Goal: Task Accomplishment & Management: Manage account settings

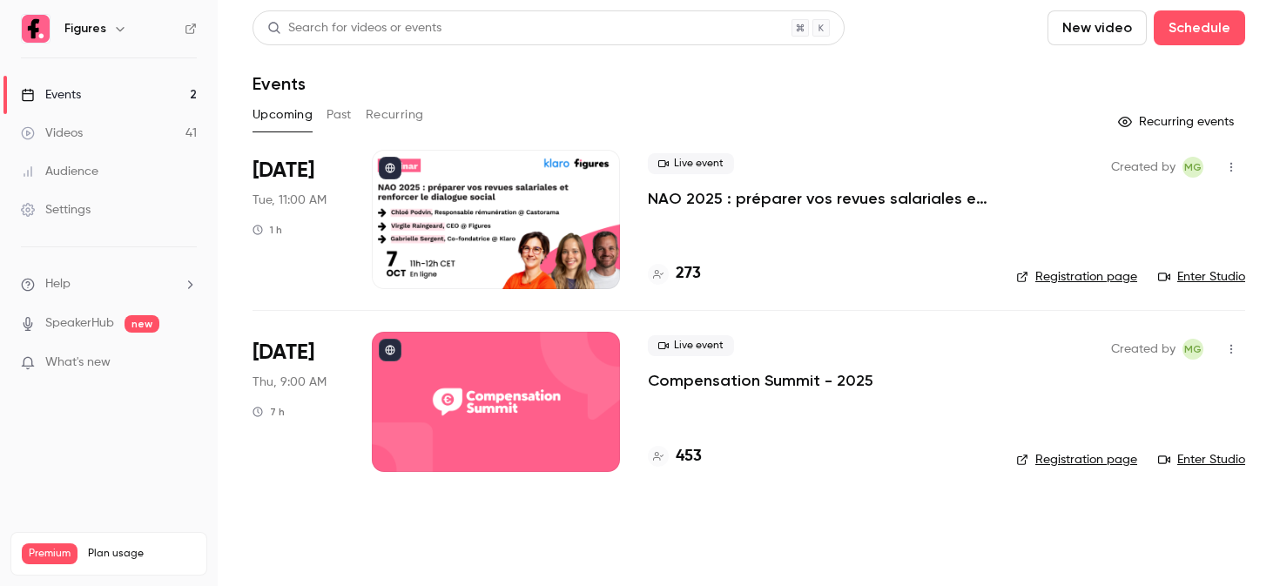
click at [587, 87] on div "Events" at bounding box center [748, 83] width 992 height 21
click at [485, 360] on div at bounding box center [496, 401] width 248 height 139
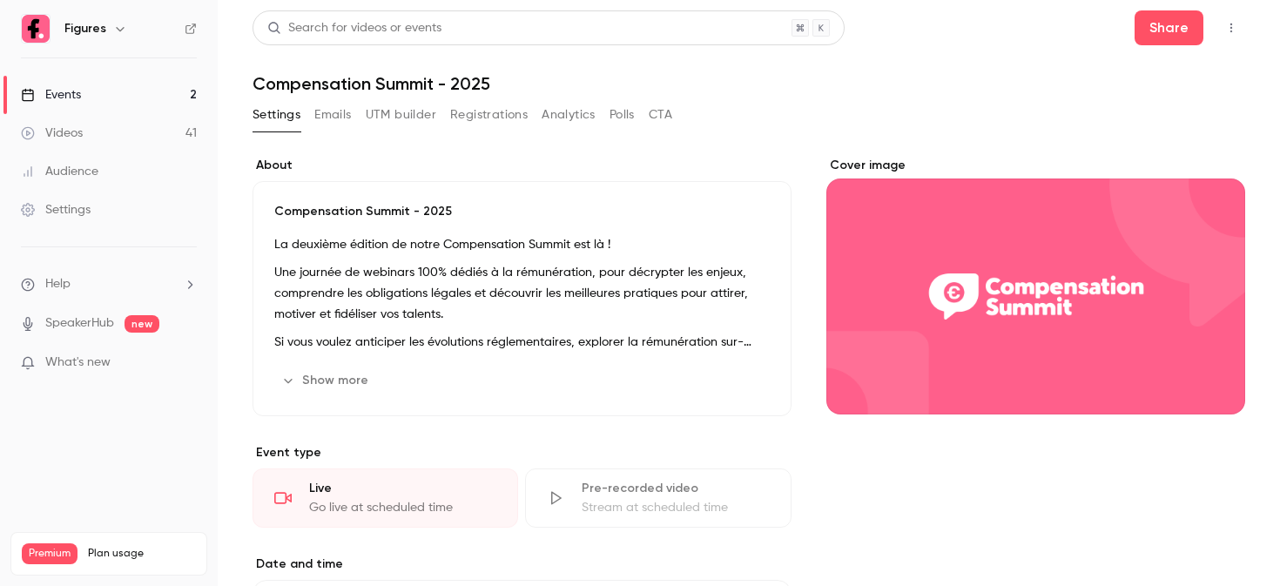
click at [478, 108] on button "Registrations" at bounding box center [488, 115] width 77 height 28
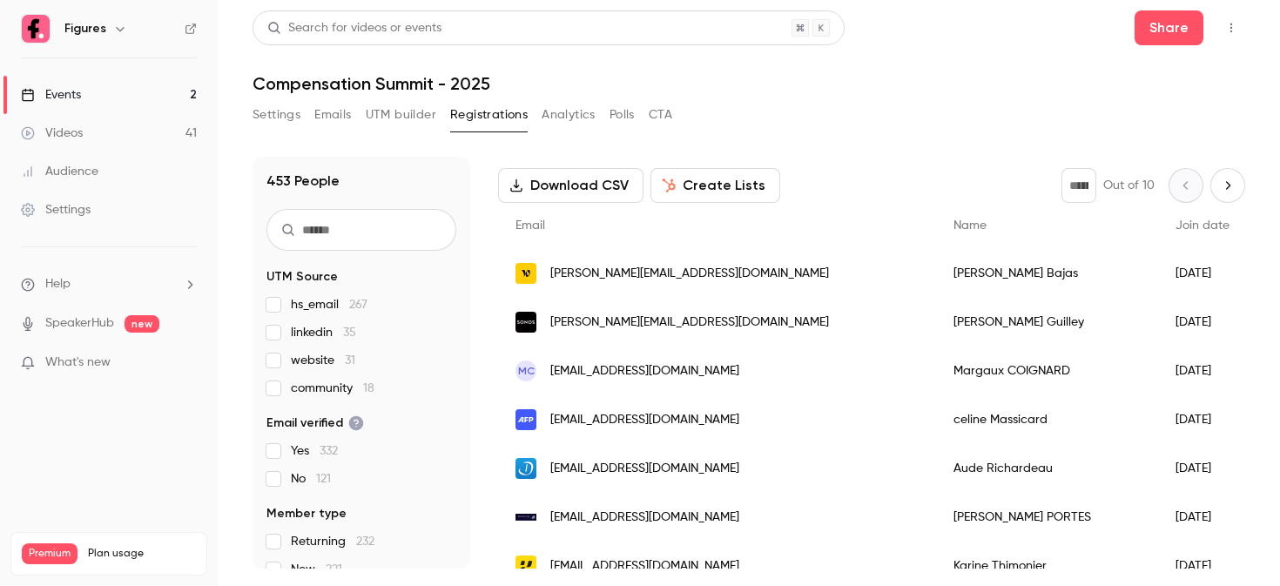
scroll to position [75, 0]
click at [663, 316] on span "[PERSON_NAME][EMAIL_ADDRESS][DOMAIN_NAME]" at bounding box center [689, 322] width 279 height 18
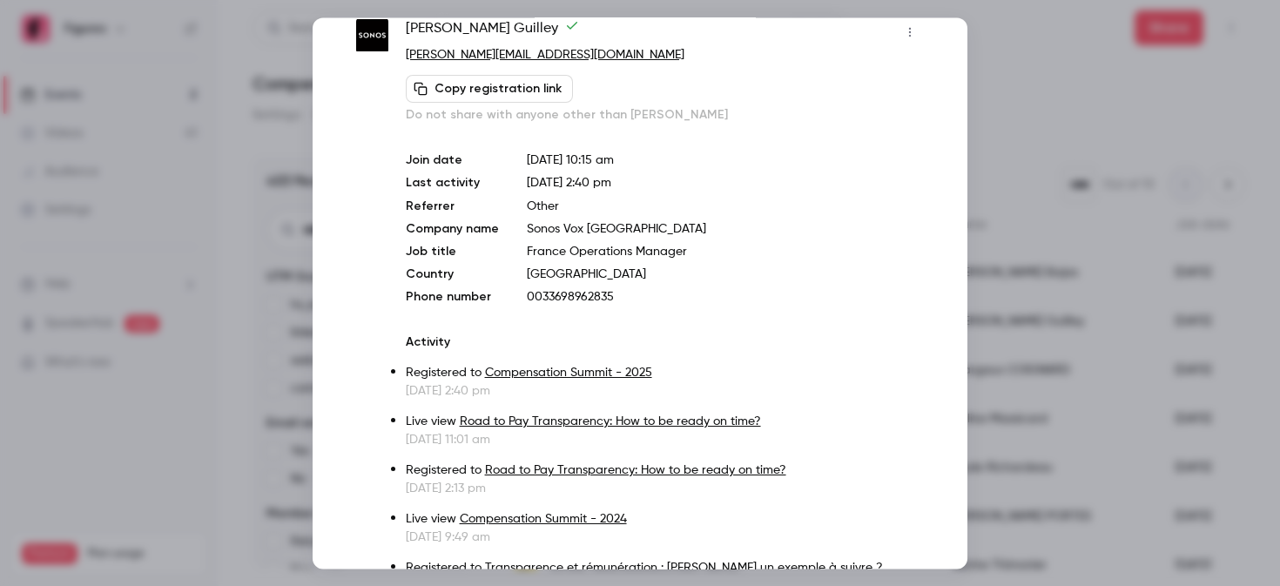
scroll to position [0, 0]
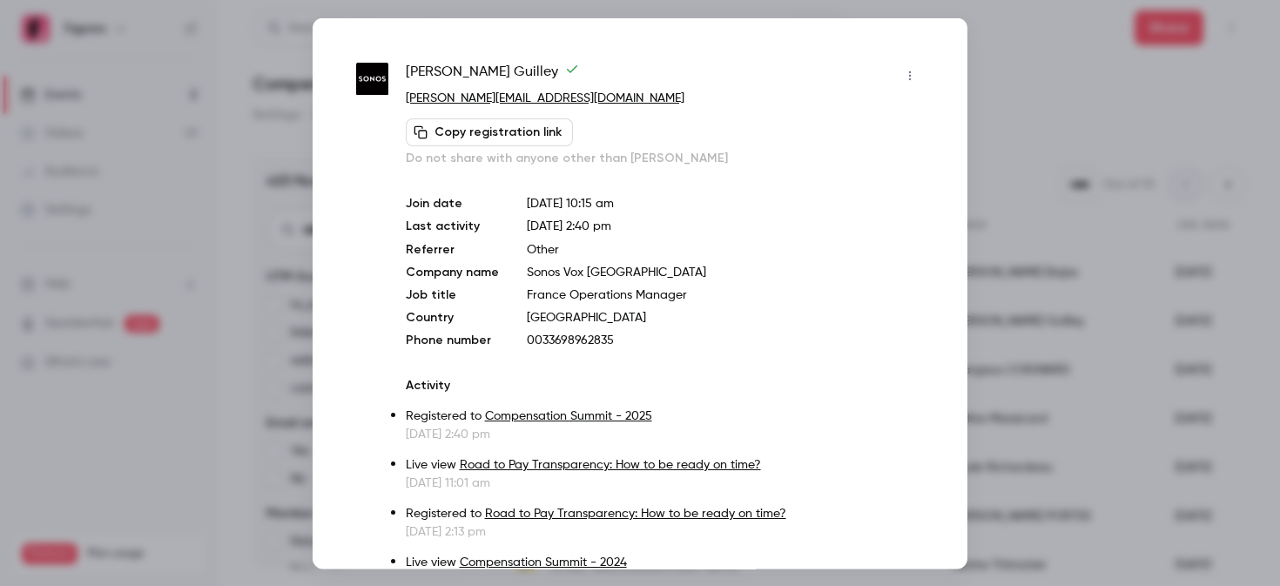
click at [1064, 145] on div at bounding box center [640, 293] width 1280 height 586
